Goal: Task Accomplishment & Management: Manage account settings

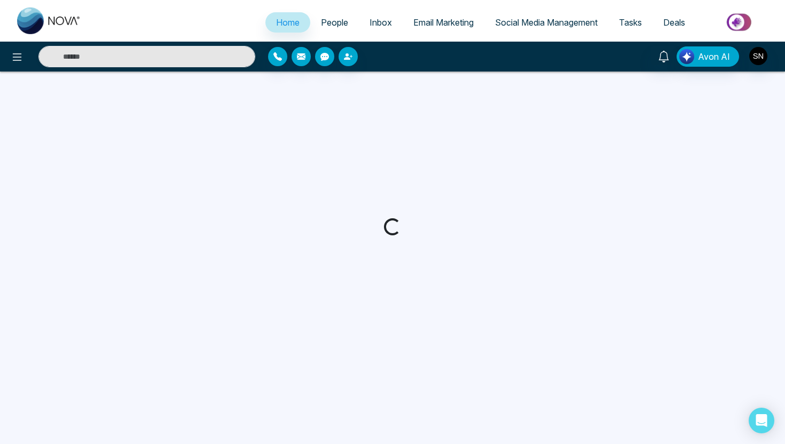
select select "*"
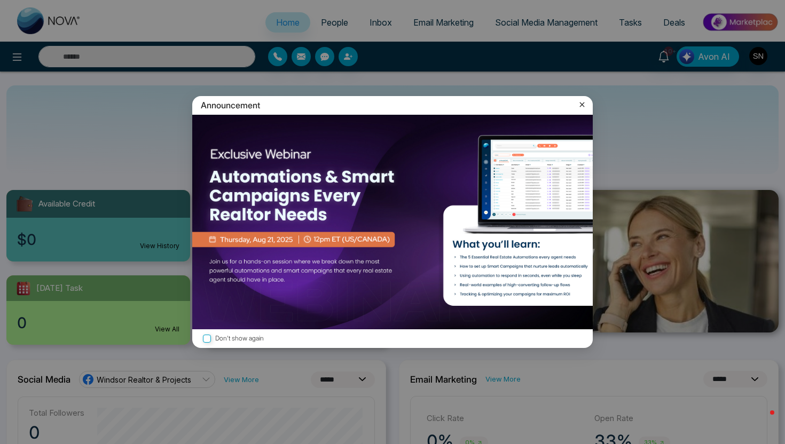
click at [589, 110] on div "Announcement" at bounding box center [392, 105] width 401 height 19
click at [225, 333] on div "Don't show again" at bounding box center [392, 339] width 401 height 19
click at [215, 339] on label "Don't show again" at bounding box center [393, 339] width 384 height 10
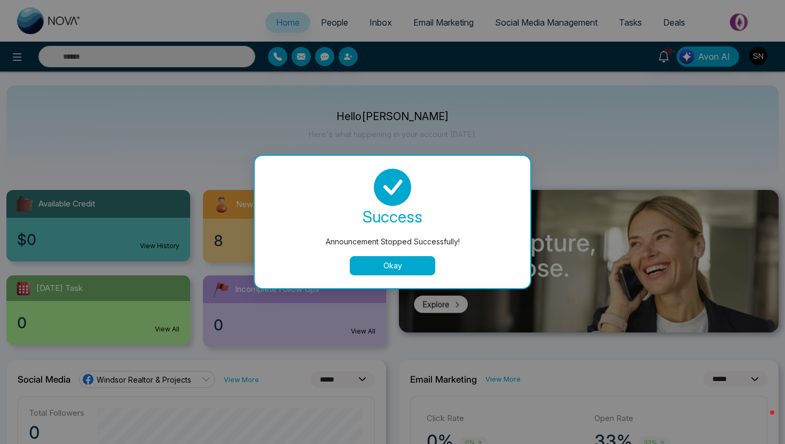
click at [397, 272] on button "Okay" at bounding box center [392, 265] width 85 height 19
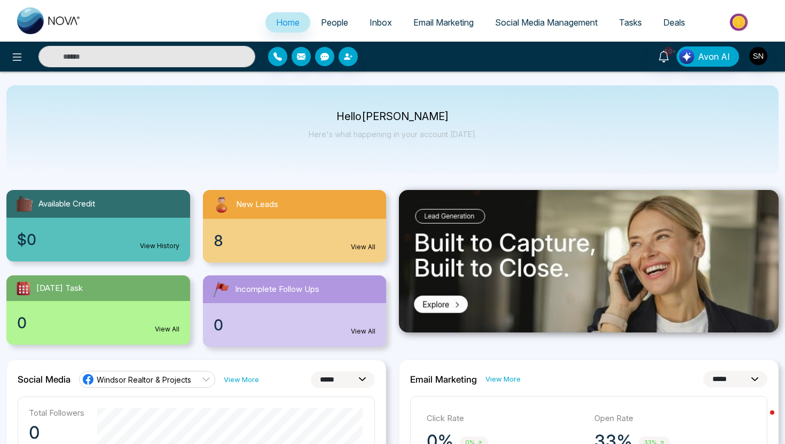
click at [323, 22] on span "People" at bounding box center [334, 22] width 27 height 11
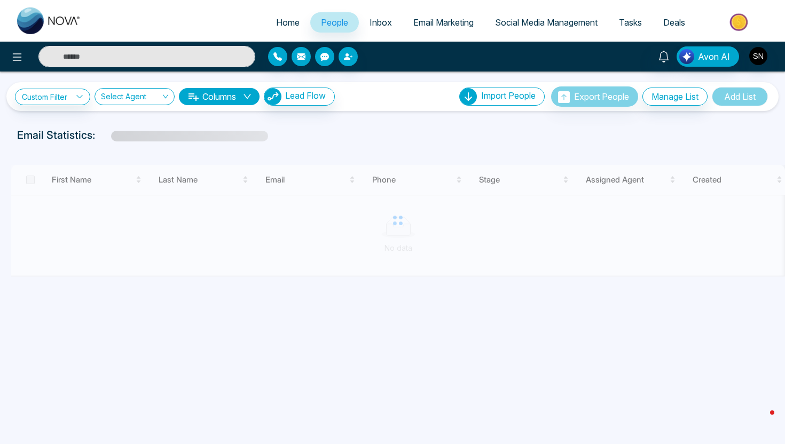
click at [189, 61] on input "text" at bounding box center [146, 56] width 217 height 21
paste input "**********"
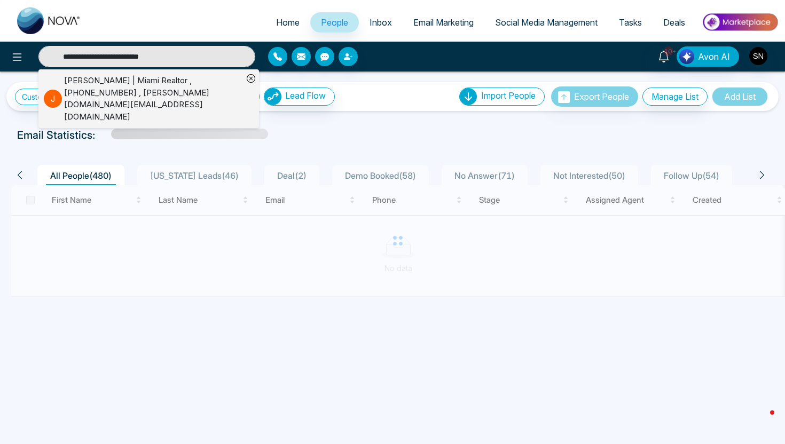
type input "**********"
click at [168, 90] on div "Jeaneth Soulier | Miami Realtor , +19545608049 , jeaneth.realestate@gmail.com" at bounding box center [153, 99] width 179 height 48
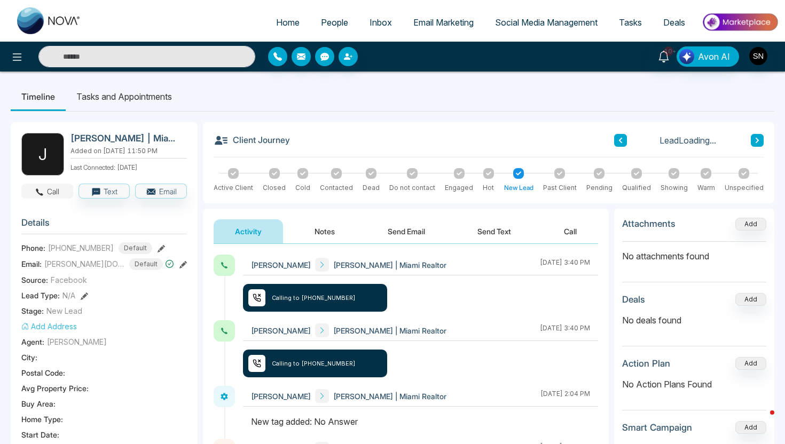
click at [41, 189] on icon "button" at bounding box center [40, 192] width 10 height 10
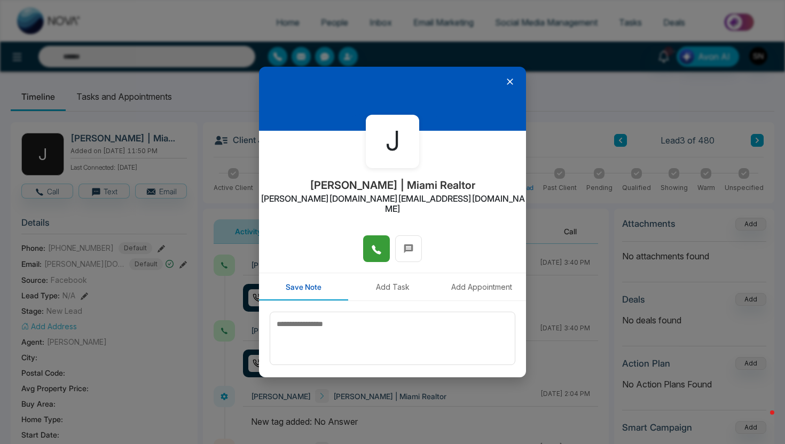
click at [378, 245] on icon at bounding box center [376, 250] width 11 height 11
click at [513, 79] on icon at bounding box center [510, 82] width 6 height 6
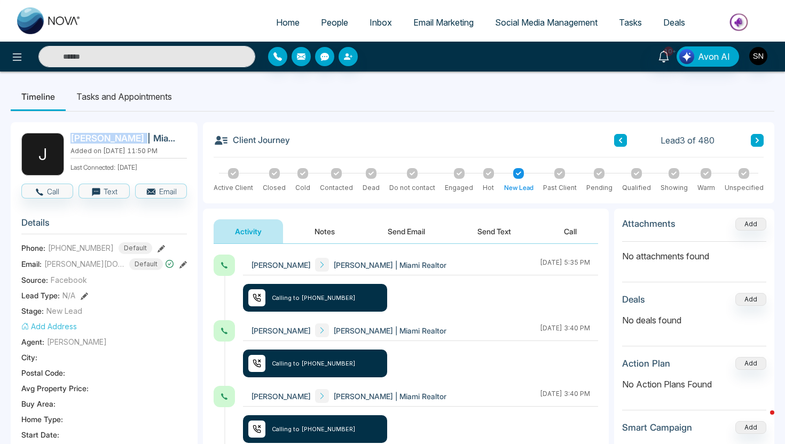
drag, startPoint x: 73, startPoint y: 142, endPoint x: 133, endPoint y: 139, distance: 60.4
click at [134, 139] on h2 "Jeaneth Soulier | Miami Realtor" at bounding box center [127, 138] width 112 height 11
copy h2 "Jeaneth Soulie"
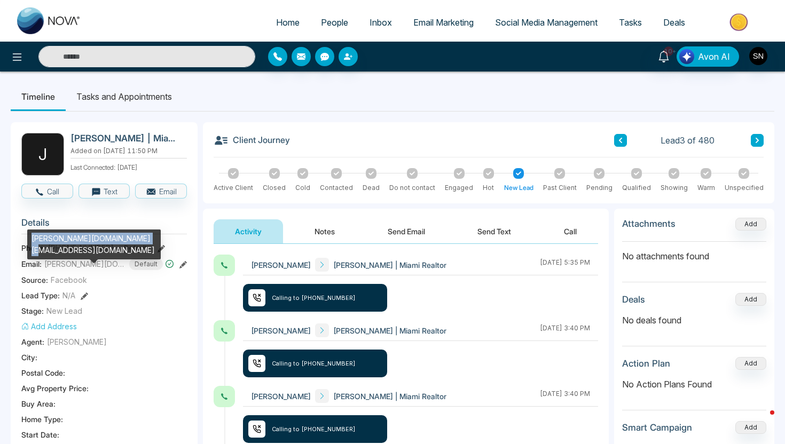
drag, startPoint x: 31, startPoint y: 238, endPoint x: 138, endPoint y: 244, distance: 107.0
click at [138, 244] on div "jeaneth.realestate@gmail.com" at bounding box center [94, 245] width 134 height 30
copy div "jeaneth.realestate@gmail.com"
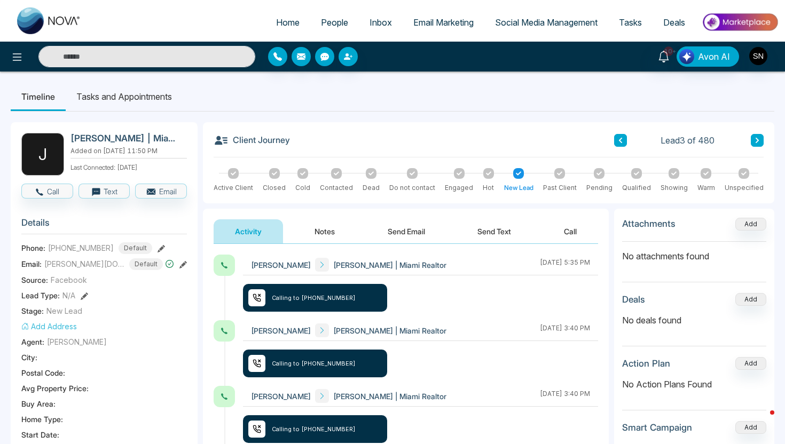
click at [325, 235] on button "Notes" at bounding box center [324, 232] width 63 height 24
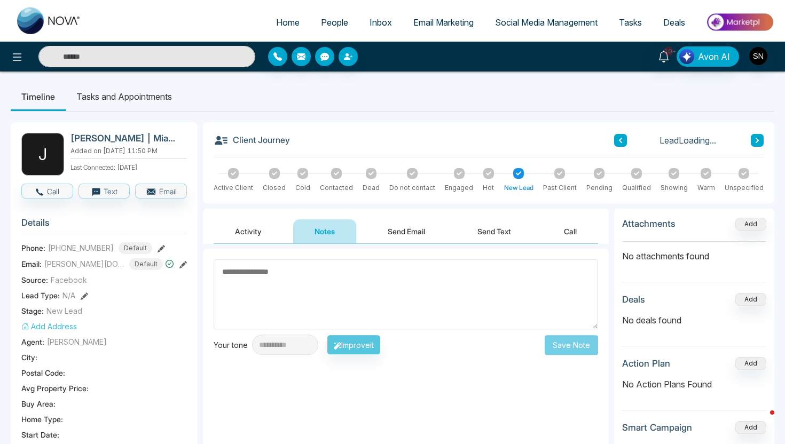
click at [355, 273] on textarea at bounding box center [406, 295] width 385 height 70
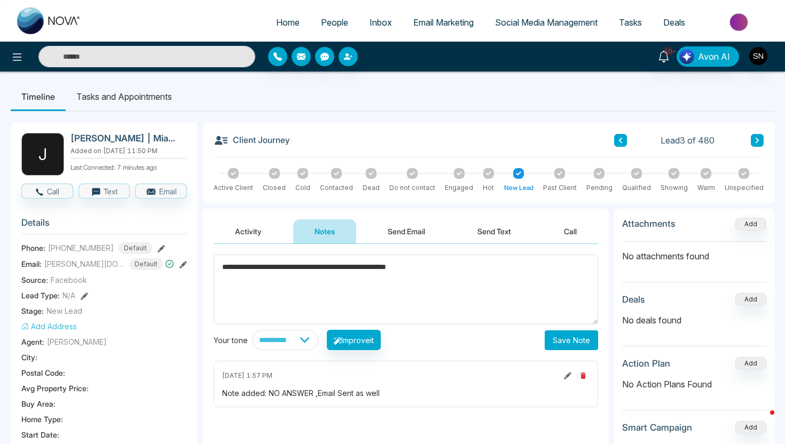
paste textarea "**********"
type textarea "**********"
click at [580, 342] on button "Save Note" at bounding box center [571, 341] width 53 height 20
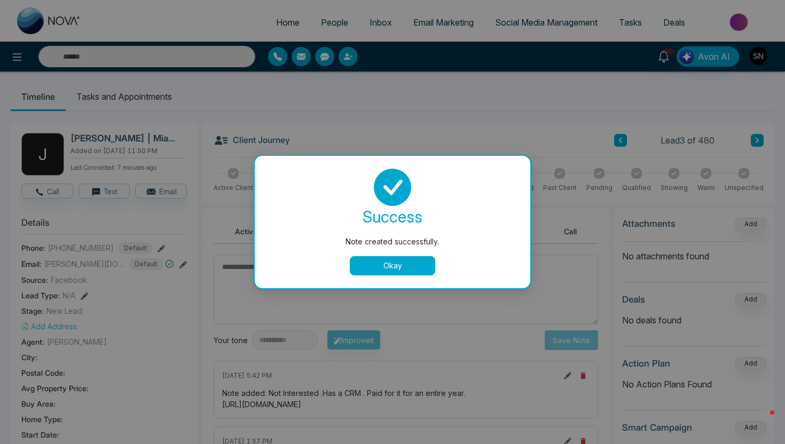
click at [372, 278] on div "success Note created successfully. Okay" at bounding box center [393, 222] width 276 height 132
click at [375, 261] on button "Okay" at bounding box center [392, 265] width 85 height 19
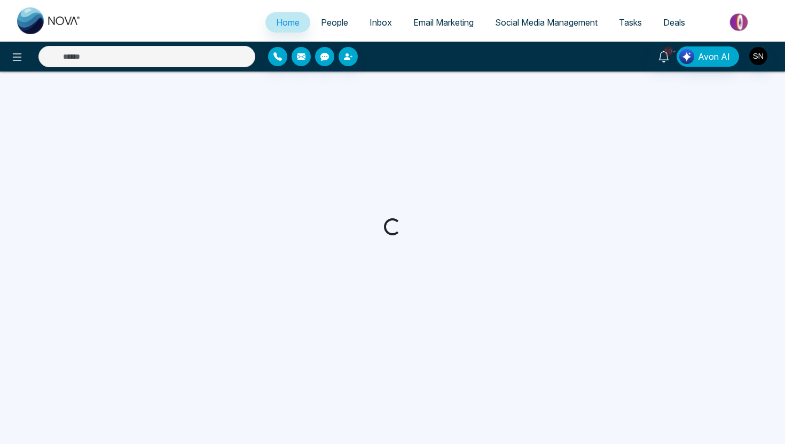
select select "*"
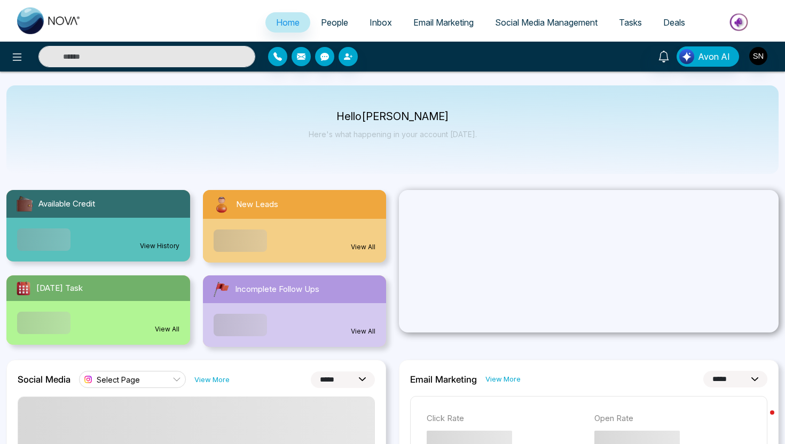
select select "*"
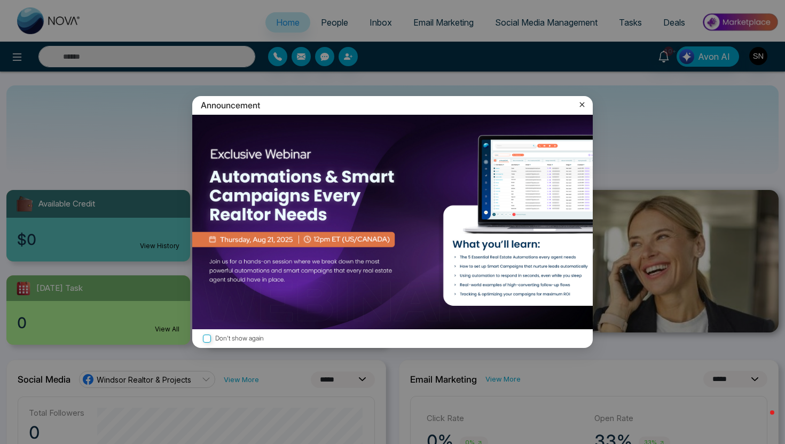
select select "*"
click at [584, 106] on icon at bounding box center [582, 104] width 11 height 11
